Goal: Information Seeking & Learning: Learn about a topic

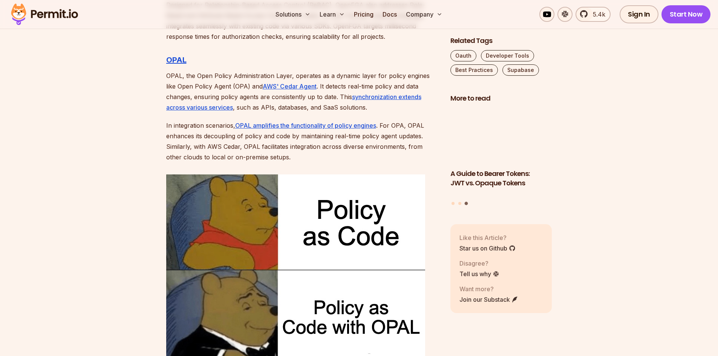
scroll to position [2073, 0]
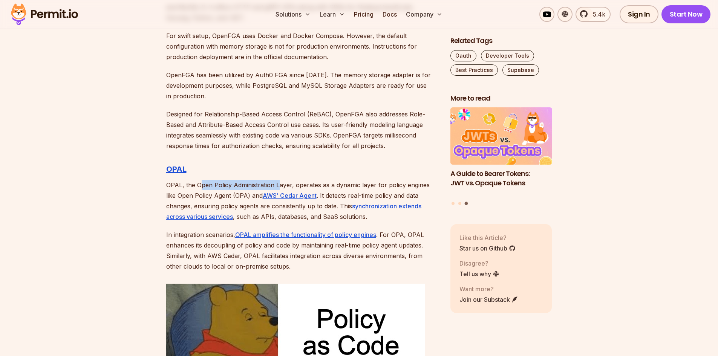
drag, startPoint x: 199, startPoint y: 175, endPoint x: 288, endPoint y: 171, distance: 89.4
click at [279, 180] on p "OPAL, the Open Policy Administration Layer, operates as a dynamic layer for pol…" at bounding box center [302, 201] width 272 height 42
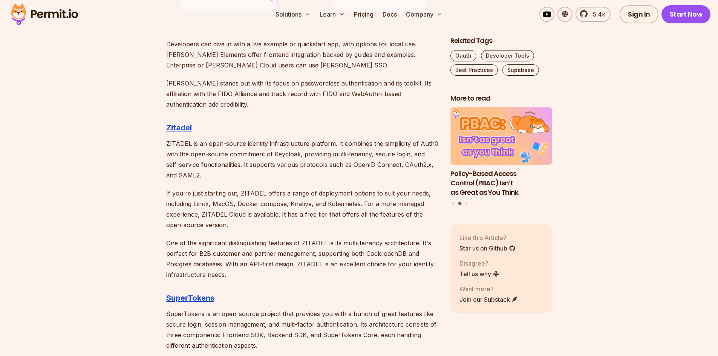
scroll to position [1169, 0]
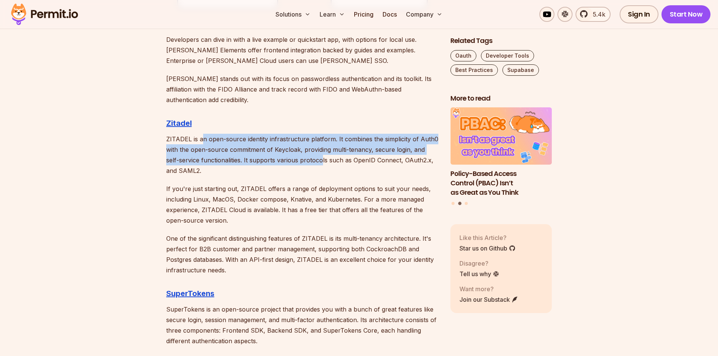
drag, startPoint x: 201, startPoint y: 136, endPoint x: 321, endPoint y: 155, distance: 121.3
click at [321, 155] on p "ZITADEL is an open-source identity infrastructure platform. It combines the sim…" at bounding box center [302, 155] width 272 height 42
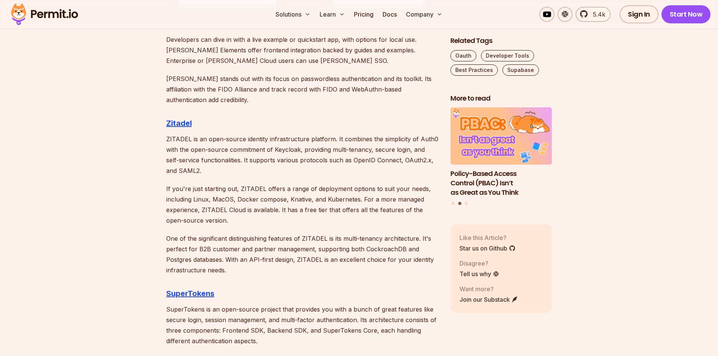
click at [313, 173] on p "ZITADEL is an open-source identity infrastructure platform. It combines the sim…" at bounding box center [302, 155] width 272 height 42
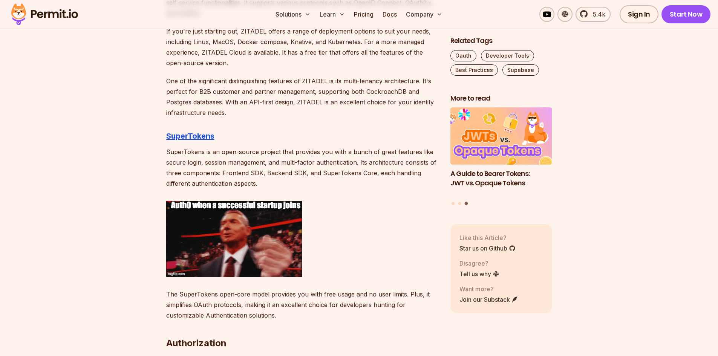
scroll to position [1319, 0]
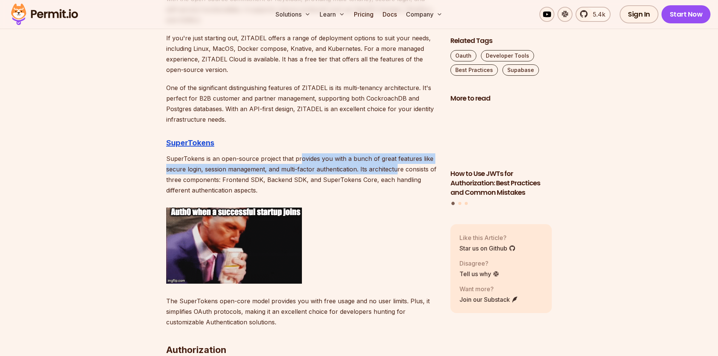
drag, startPoint x: 300, startPoint y: 158, endPoint x: 395, endPoint y: 165, distance: 96.0
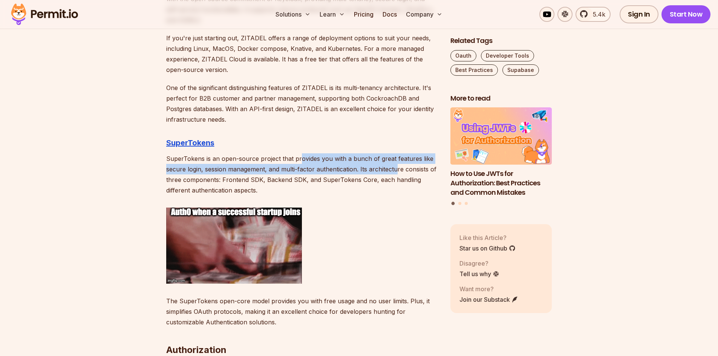
click at [395, 165] on p "SuperTokens is an open-source project that provides you with a bunch of great f…" at bounding box center [302, 174] width 272 height 42
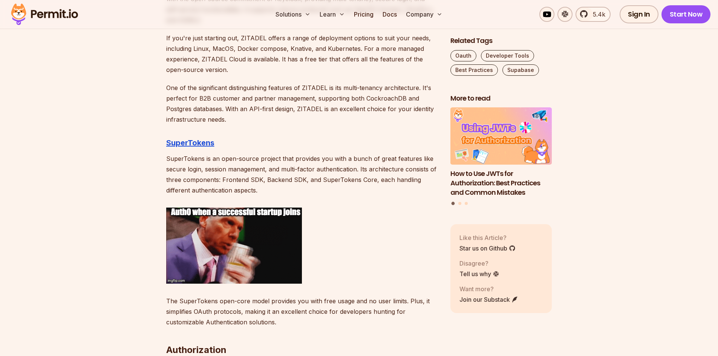
click at [404, 170] on p "SuperTokens is an open-source project that provides you with a bunch of great f…" at bounding box center [302, 174] width 272 height 42
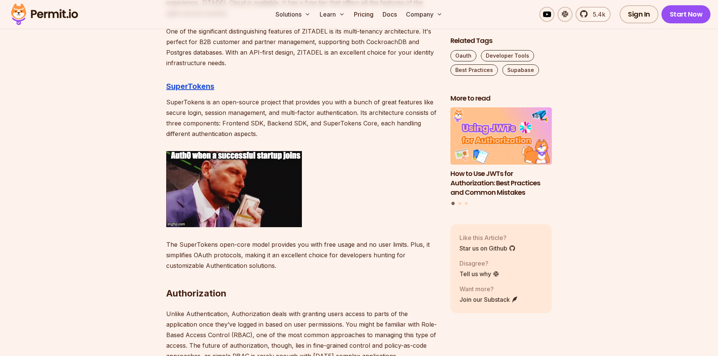
scroll to position [1395, 0]
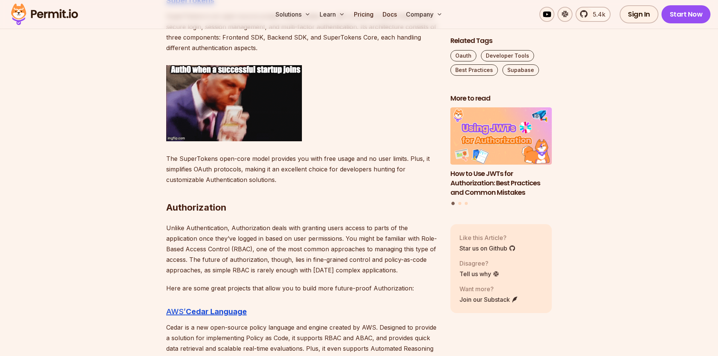
scroll to position [1545, 0]
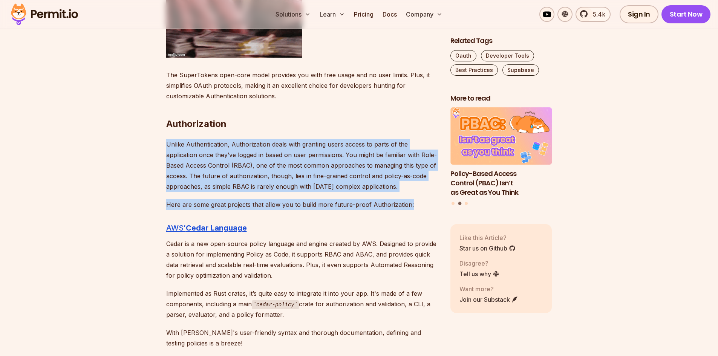
drag, startPoint x: 166, startPoint y: 144, endPoint x: 409, endPoint y: 204, distance: 249.7
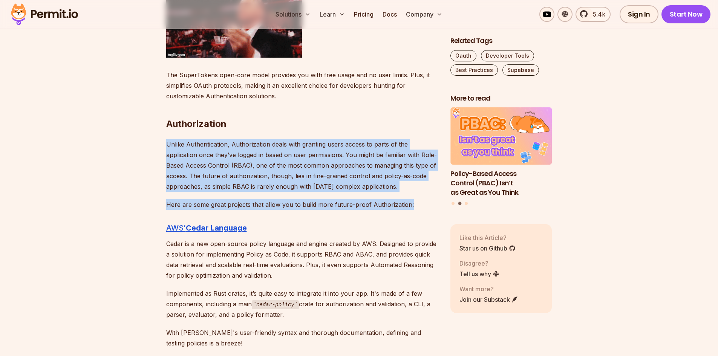
click at [409, 204] on p "Here are some great projects that allow you to build more future-proof Authoriz…" at bounding box center [302, 204] width 272 height 11
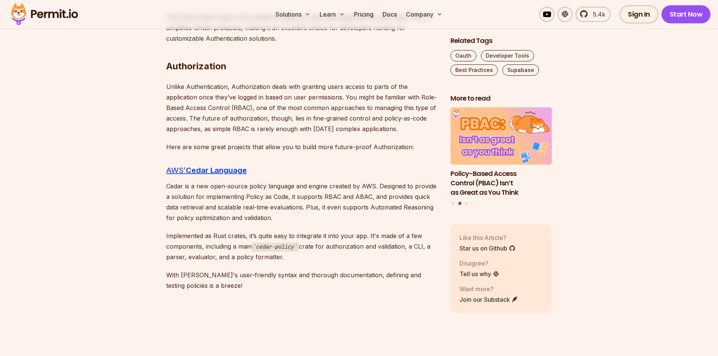
scroll to position [1696, 0]
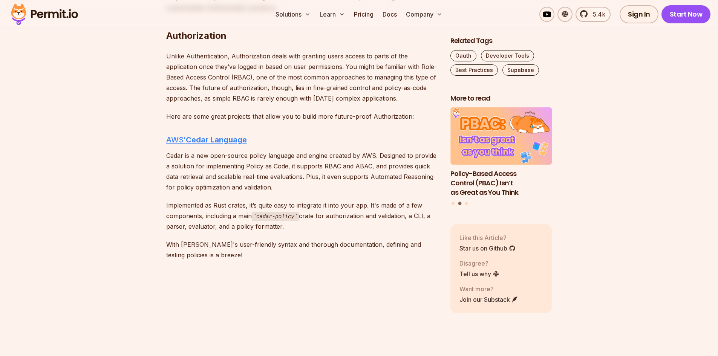
scroll to position [1621, 0]
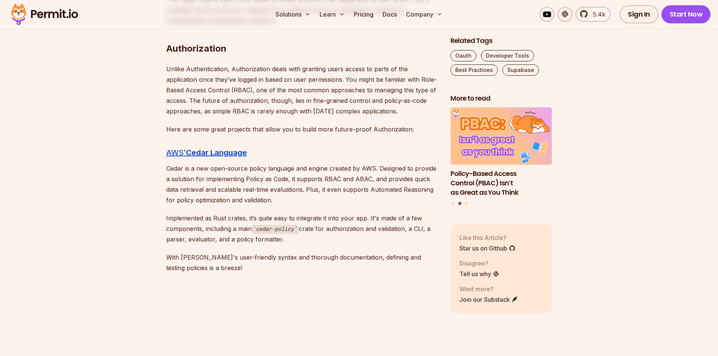
click at [318, 129] on p "Here are some great projects that allow you to build more future-proof Authoriz…" at bounding box center [302, 129] width 272 height 11
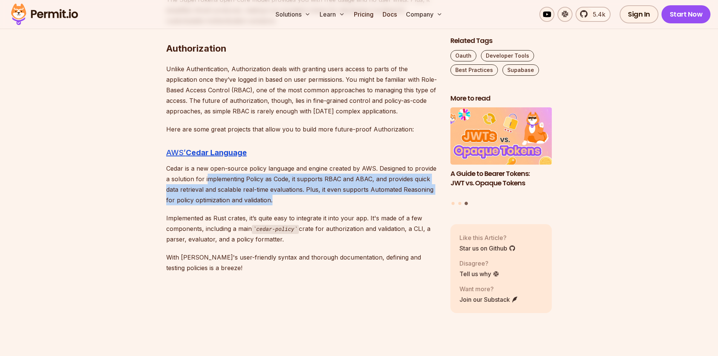
drag, startPoint x: 209, startPoint y: 180, endPoint x: 282, endPoint y: 198, distance: 75.3
click at [282, 198] on p "Cedar is a new open-source policy language and engine created by AWS. Designed …" at bounding box center [302, 184] width 272 height 42
drag, startPoint x: 286, startPoint y: 199, endPoint x: 301, endPoint y: 193, distance: 16.2
click at [287, 199] on p "Cedar is a new open-source policy language and engine created by AWS. Designed …" at bounding box center [302, 184] width 272 height 42
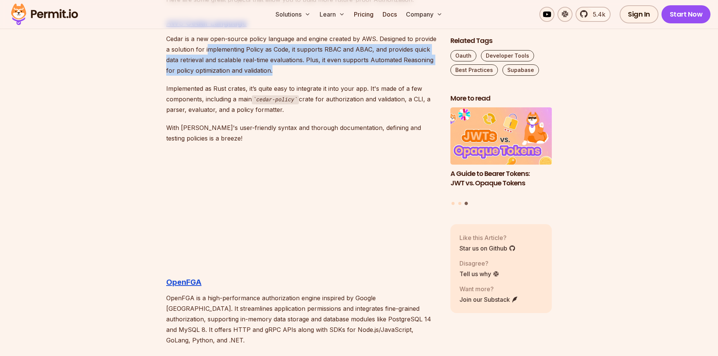
scroll to position [1885, 0]
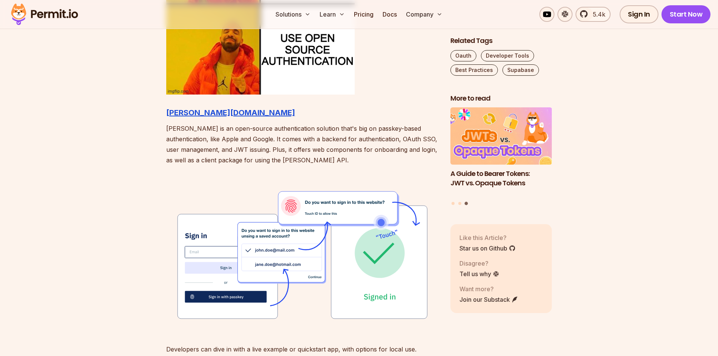
scroll to position [905, 0]
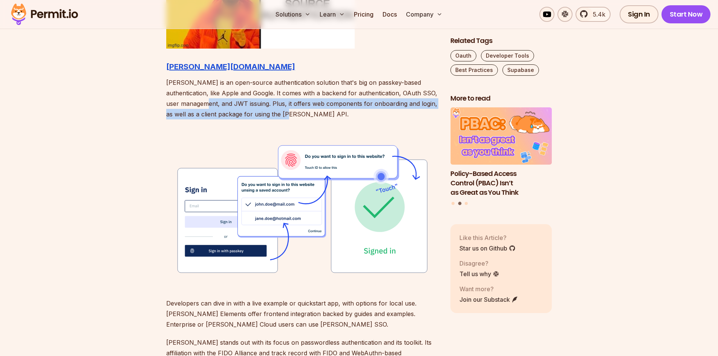
drag, startPoint x: 216, startPoint y: 103, endPoint x: 314, endPoint y: 113, distance: 98.5
click at [314, 113] on p "Hanko is an open-source authentication solution that's big on passkey-based aut…" at bounding box center [302, 98] width 272 height 42
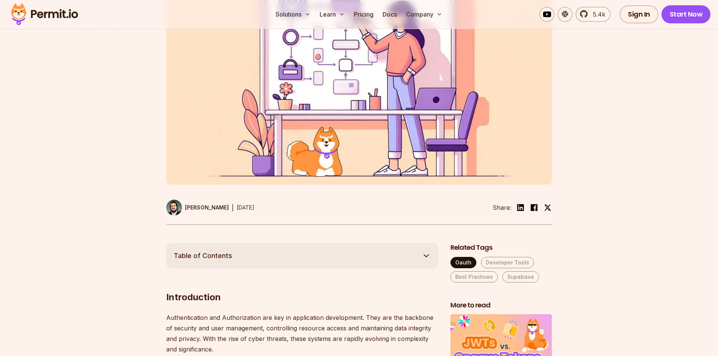
scroll to position [226, 0]
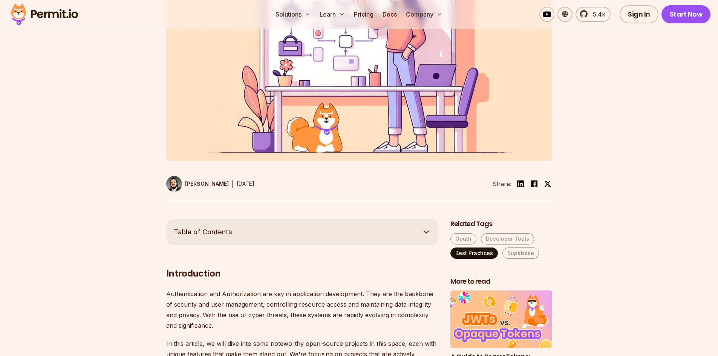
click at [469, 257] on link "Best Practices" at bounding box center [473, 253] width 47 height 11
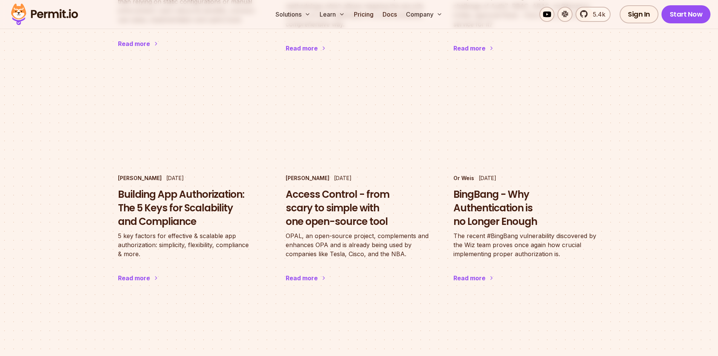
scroll to position [942, 0]
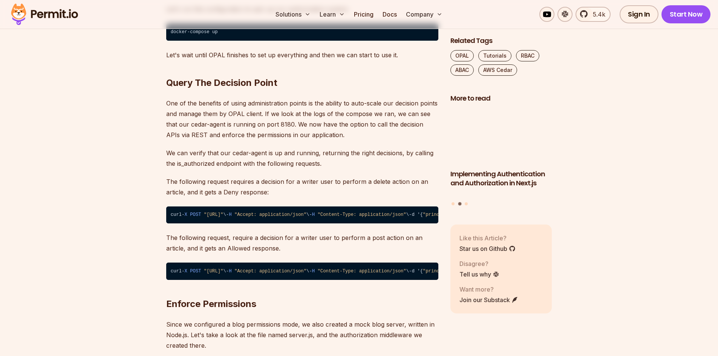
scroll to position [2676, 0]
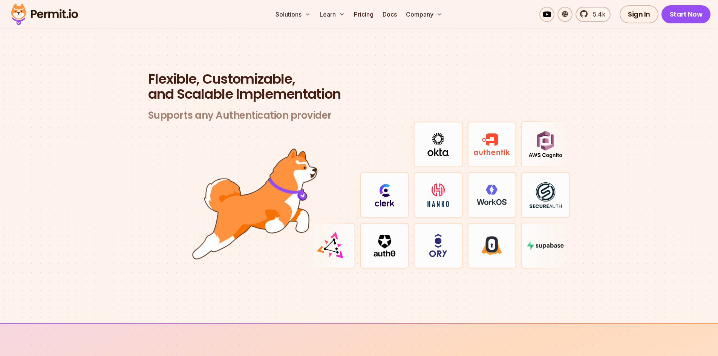
scroll to position [2186, 0]
